Goal: Information Seeking & Learning: Stay updated

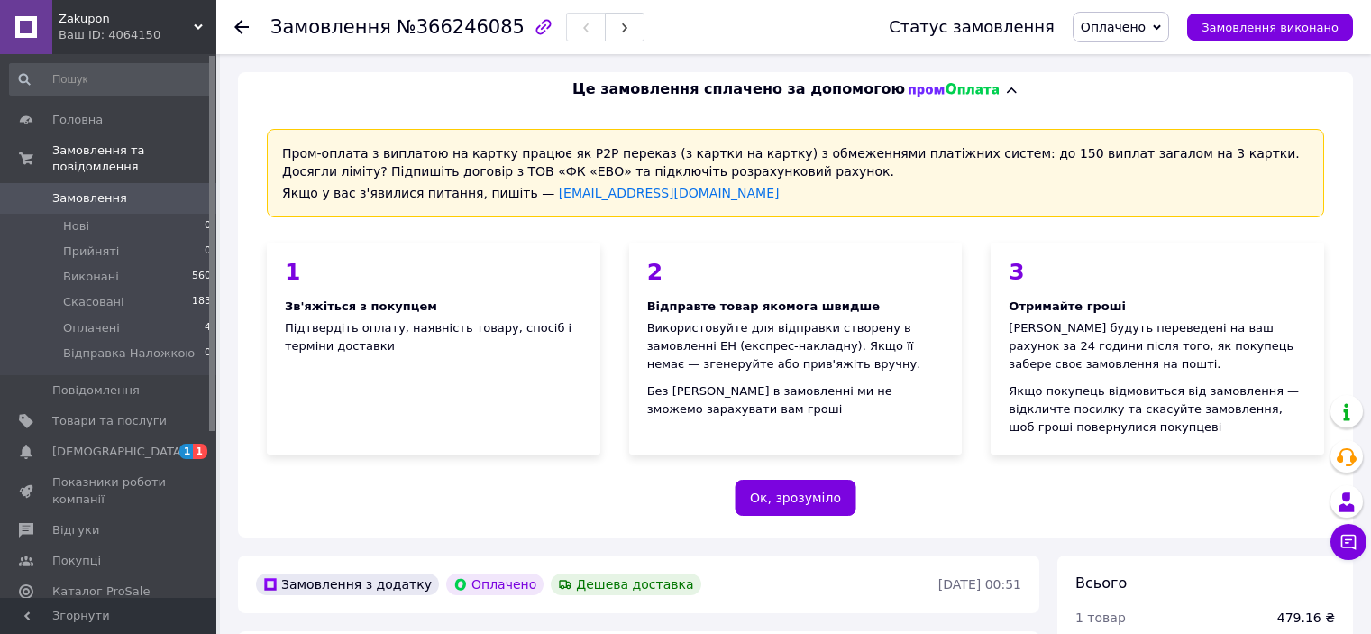
scroll to position [361, 0]
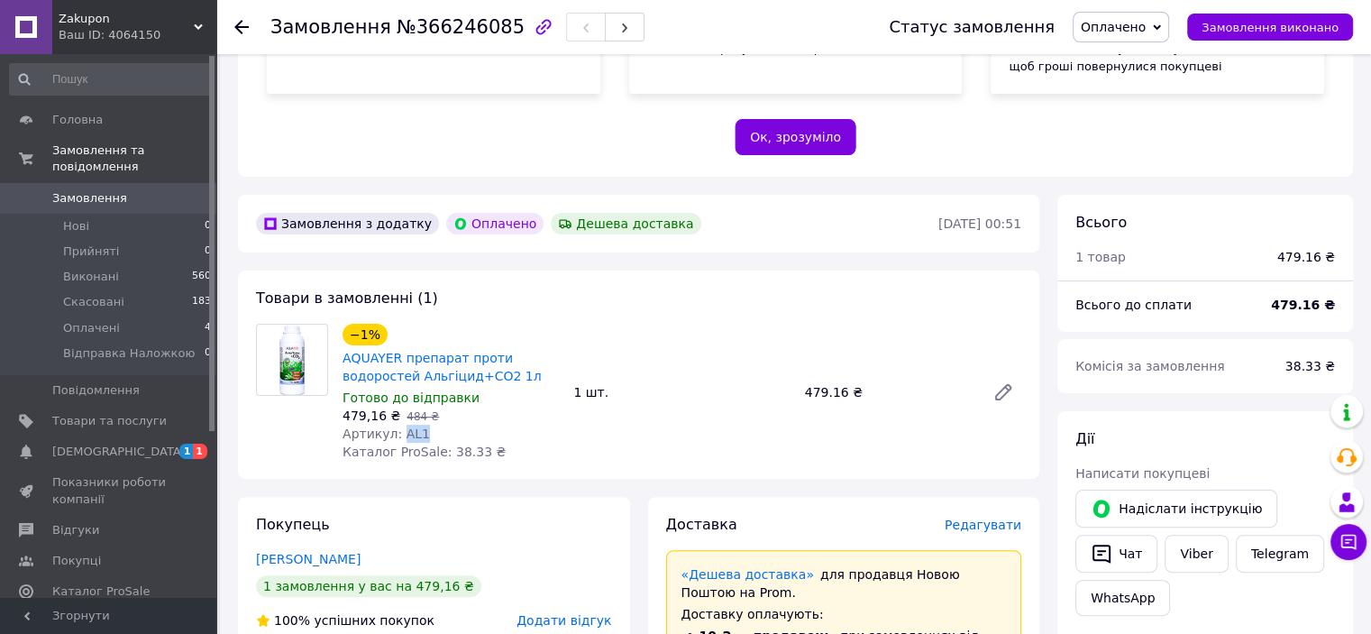
drag, startPoint x: 431, startPoint y: 439, endPoint x: 398, endPoint y: 439, distance: 33.4
click at [398, 439] on div "Артикул: AL1" at bounding box center [451, 434] width 216 height 18
copy span "AL1"
click at [151, 444] on span "[DEMOGRAPHIC_DATA]" at bounding box center [109, 452] width 114 height 16
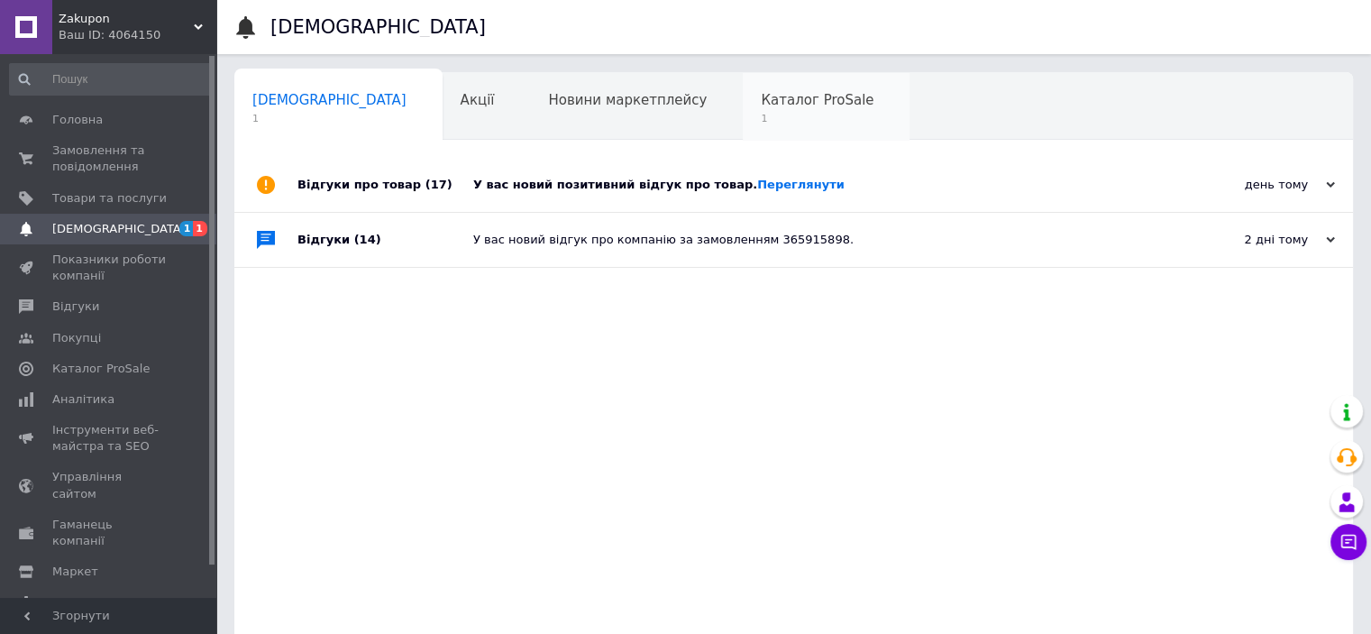
click at [743, 109] on div "Каталог ProSale 1" at bounding box center [826, 107] width 167 height 69
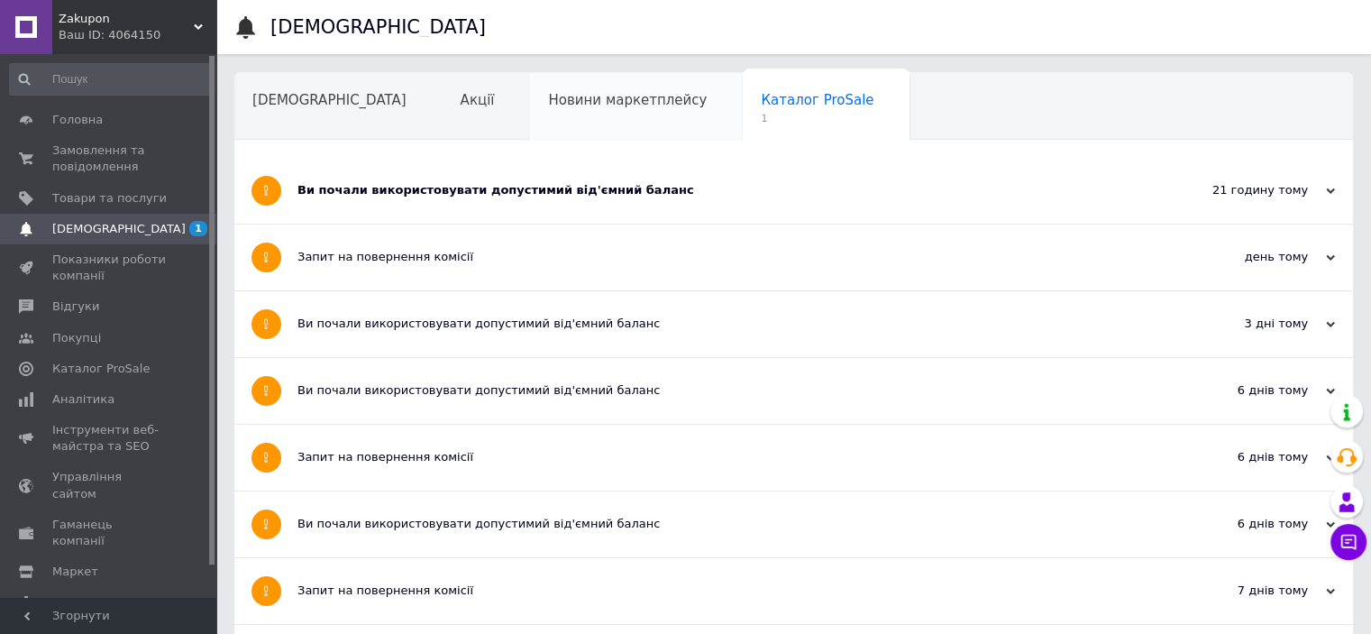
click at [548, 100] on span "Новини маркетплейсу" at bounding box center [627, 100] width 159 height 16
